Goal: Task Accomplishment & Management: Manage account settings

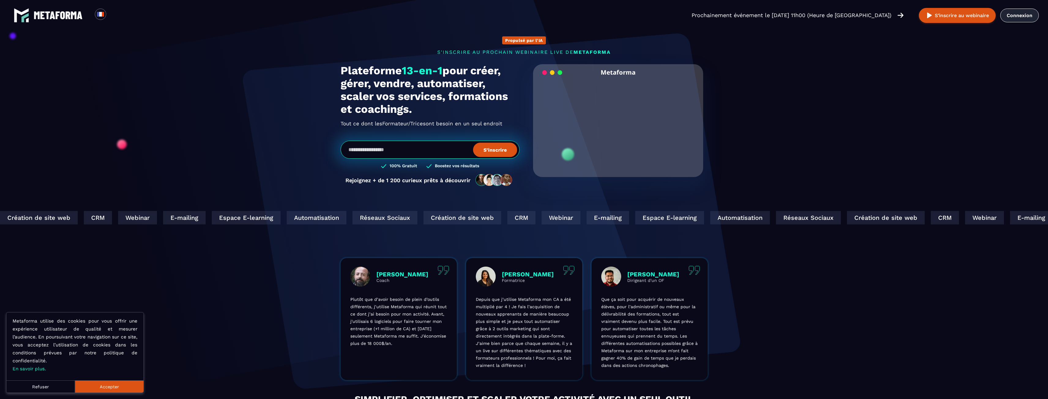
click at [1026, 14] on link "Connexion" at bounding box center [1019, 16] width 39 height 14
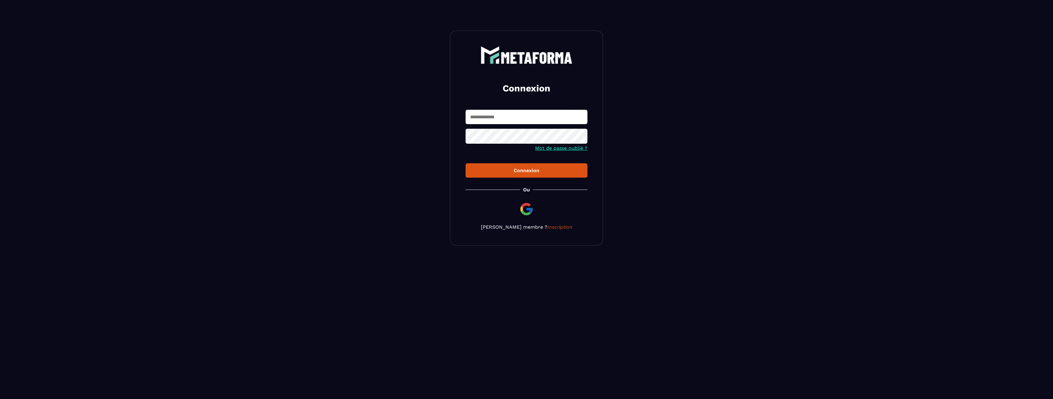
type input "**********"
click at [492, 170] on div "Connexion" at bounding box center [526, 171] width 112 height 6
